Goal: Browse casually

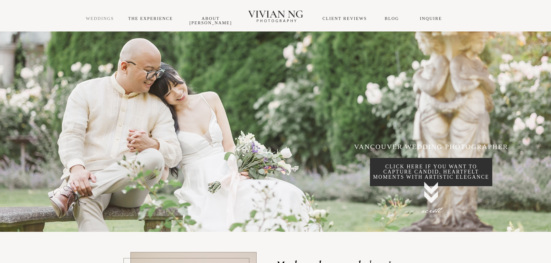
click at [103, 17] on link "WEDDINGS" at bounding box center [100, 18] width 28 height 5
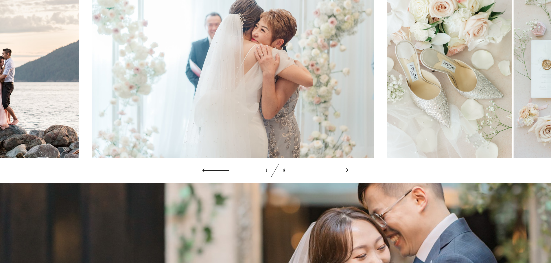
scroll to position [983, 0]
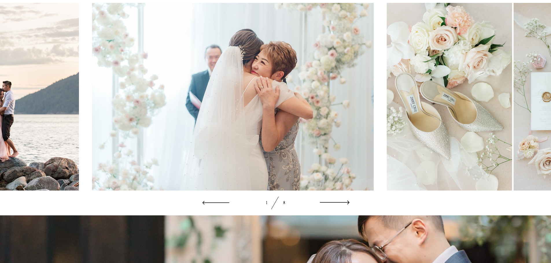
click at [340, 208] on icon at bounding box center [335, 203] width 30 height 10
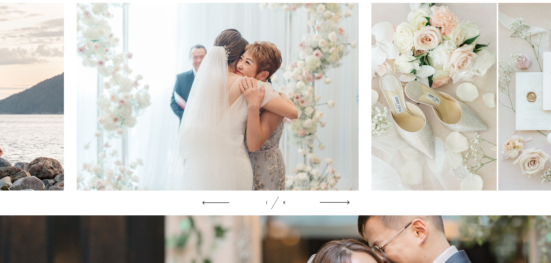
click at [340, 208] on icon at bounding box center [335, 203] width 30 height 10
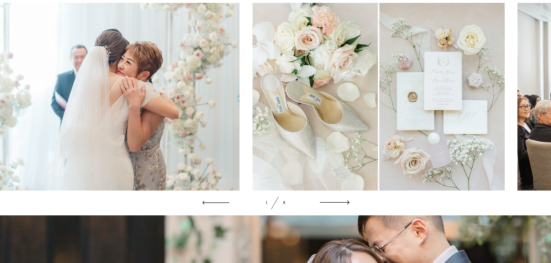
click at [340, 208] on icon at bounding box center [335, 203] width 30 height 10
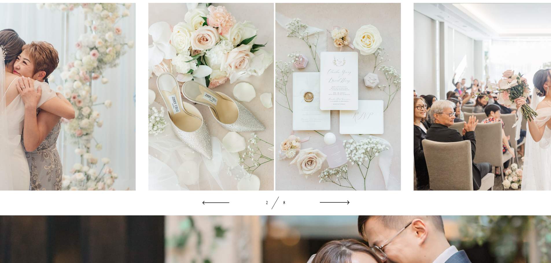
click at [340, 208] on icon at bounding box center [335, 203] width 30 height 10
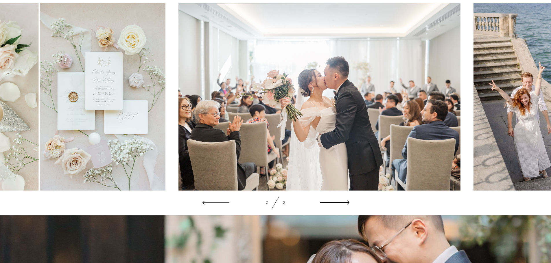
click at [340, 208] on icon at bounding box center [335, 203] width 30 height 10
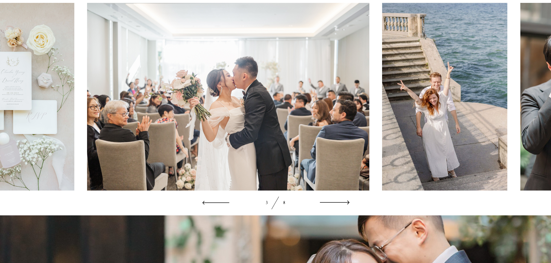
click at [340, 208] on icon at bounding box center [335, 203] width 30 height 10
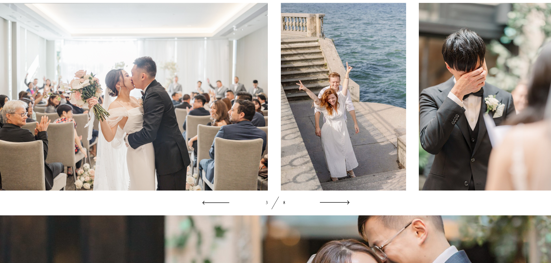
click at [340, 208] on icon at bounding box center [335, 203] width 30 height 10
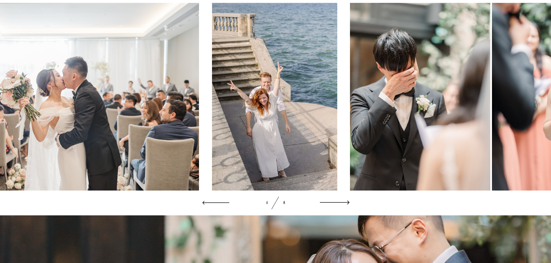
click at [340, 208] on icon at bounding box center [335, 203] width 30 height 10
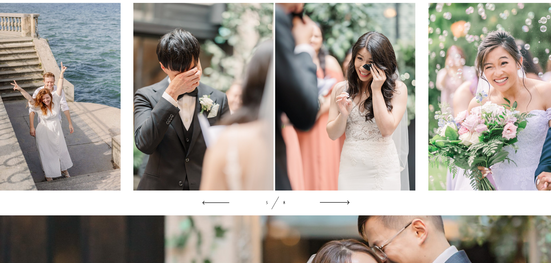
click at [340, 208] on icon at bounding box center [335, 203] width 30 height 10
